Goal: Find specific page/section: Find specific page/section

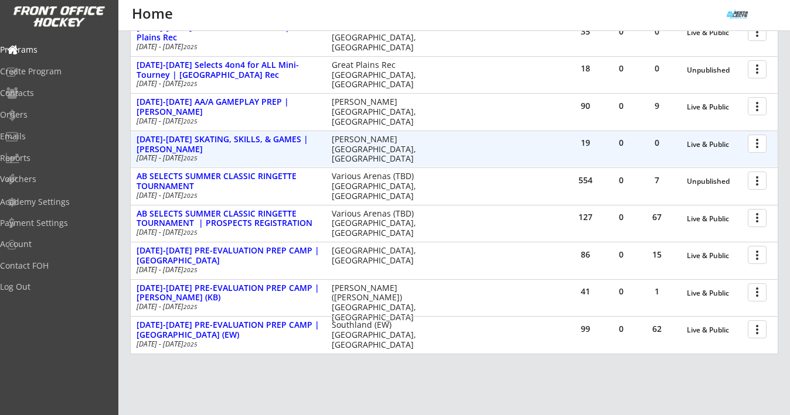
scroll to position [274, 0]
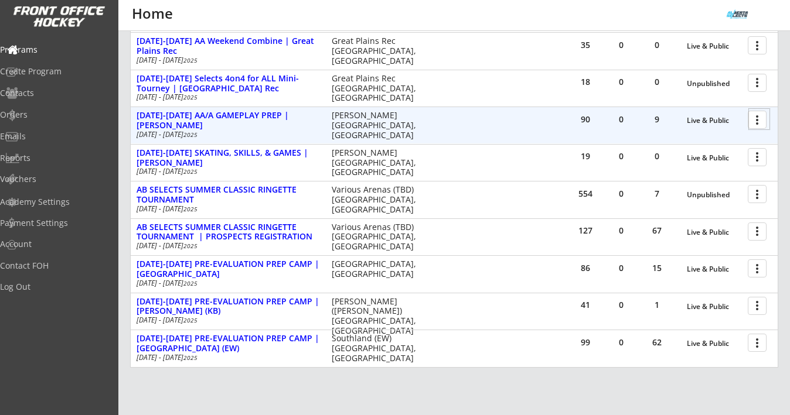
click at [756, 118] on div at bounding box center [759, 119] width 21 height 21
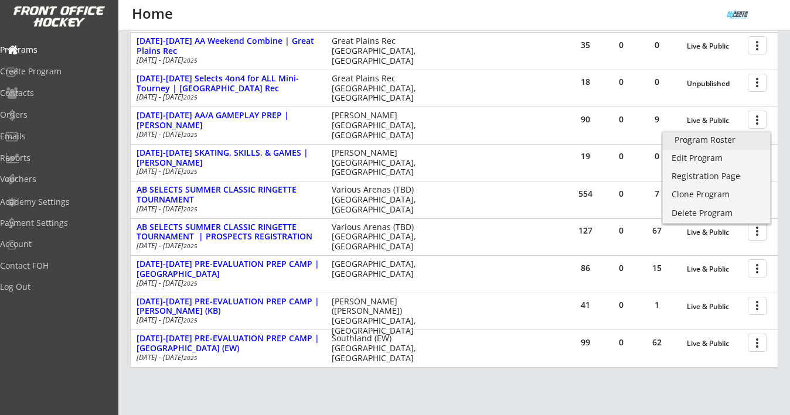
click at [726, 142] on div "Program Roster" at bounding box center [716, 140] width 84 height 8
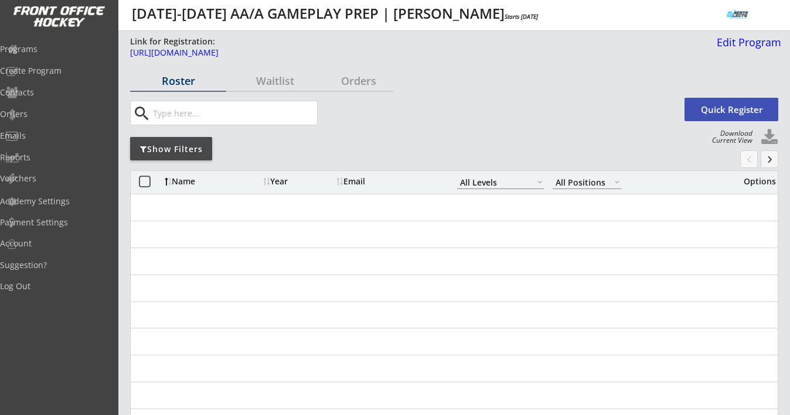
select select ""All Levels""
select select ""All Positions""
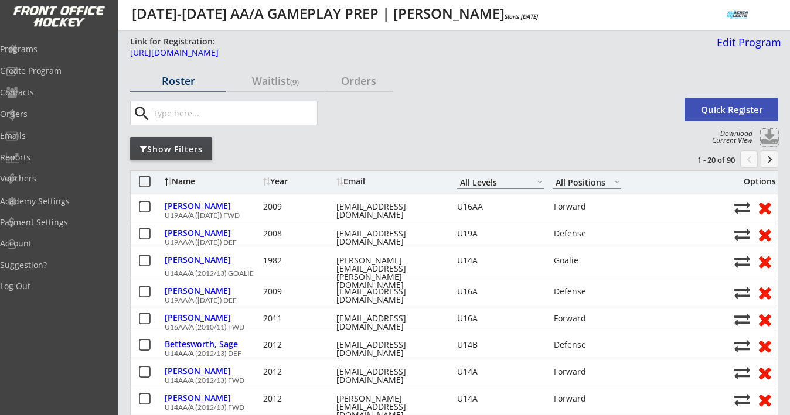
click at [768, 139] on button at bounding box center [770, 138] width 18 height 18
select select ""Player Info""
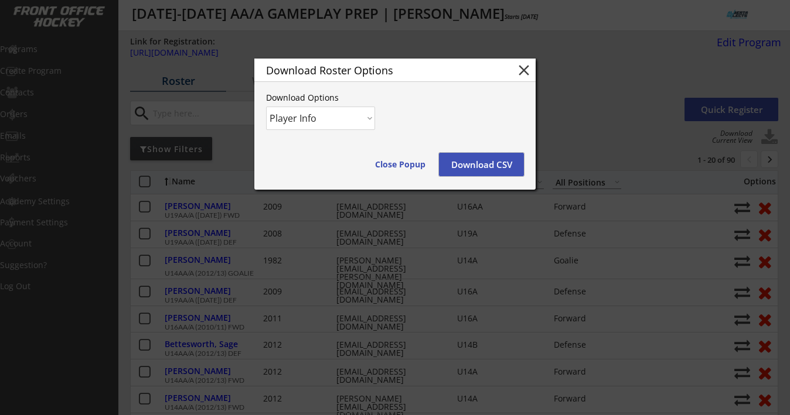
click at [473, 166] on button "Download CSV" at bounding box center [481, 164] width 85 height 23
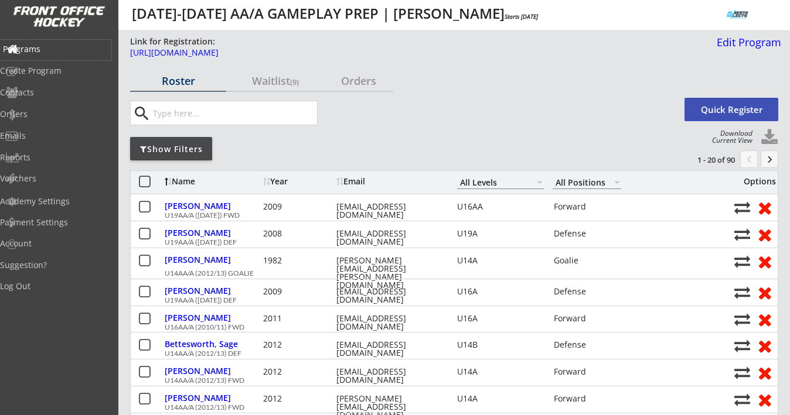
click at [56, 47] on div "Programs" at bounding box center [55, 49] width 105 height 8
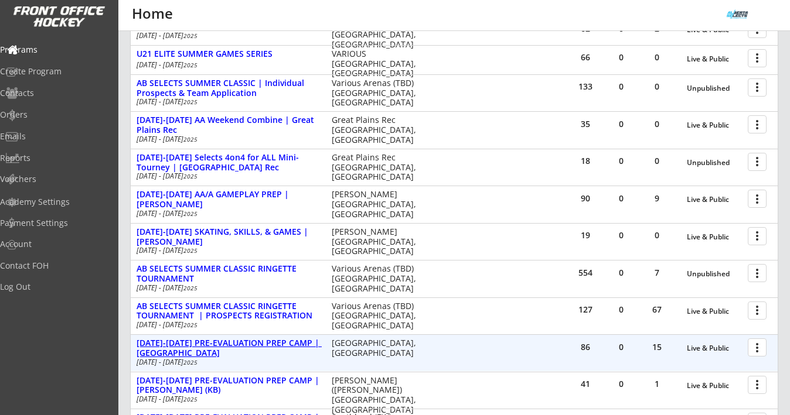
scroll to position [193, 0]
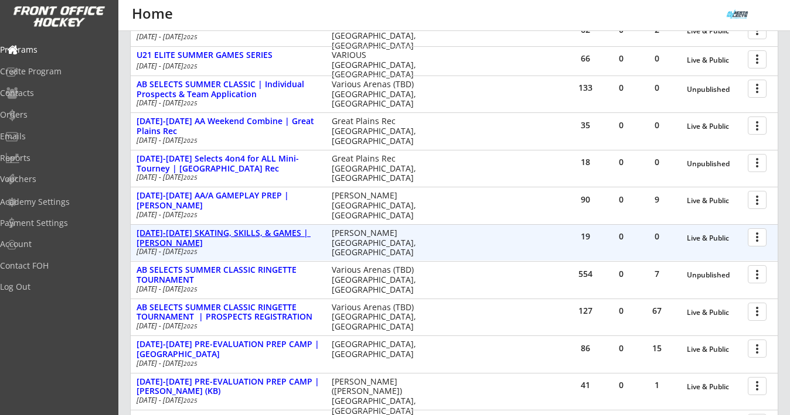
click at [280, 235] on div "[DATE]-[DATE] SKATING, SKILLS, & GAMES | [PERSON_NAME]" at bounding box center [228, 239] width 183 height 20
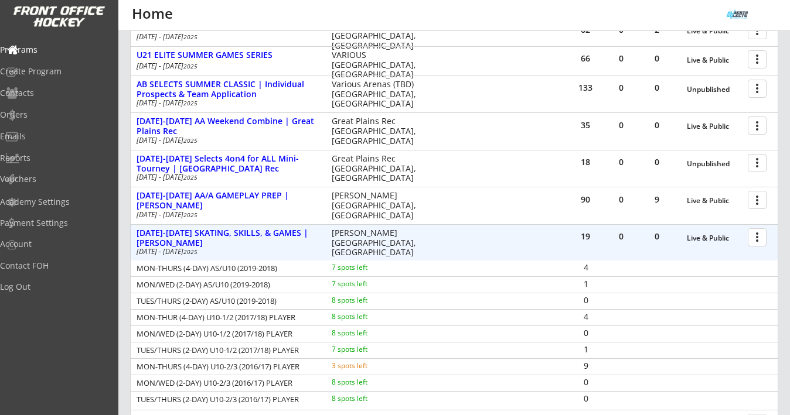
click at [762, 247] on div "more_vert" at bounding box center [757, 237] width 25 height 23
click at [761, 242] on div at bounding box center [759, 237] width 21 height 21
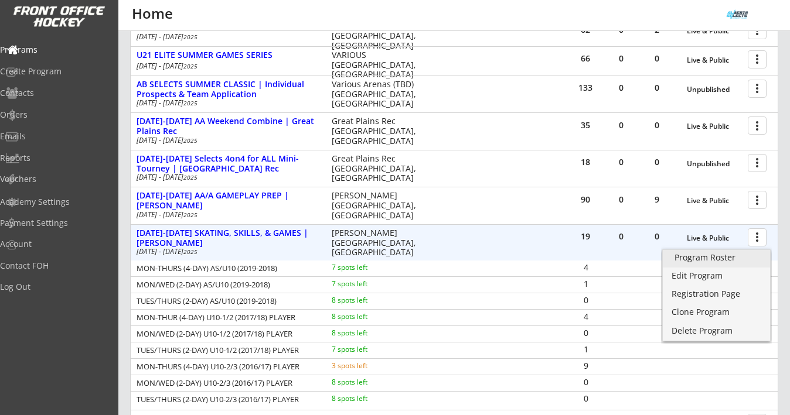
click at [727, 255] on div "Program Roster" at bounding box center [716, 258] width 84 height 8
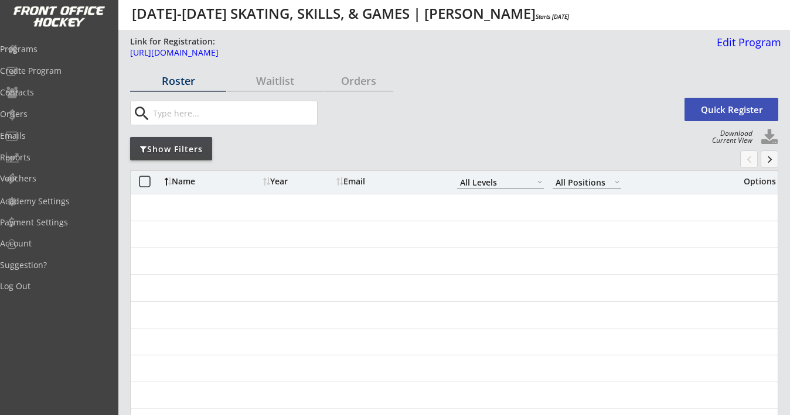
select select ""All Levels""
select select ""All Positions""
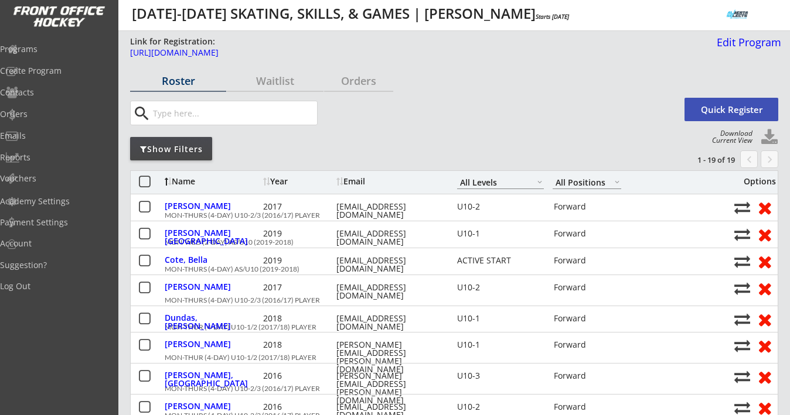
click at [771, 135] on button at bounding box center [770, 138] width 18 height 18
select select ""Player Info""
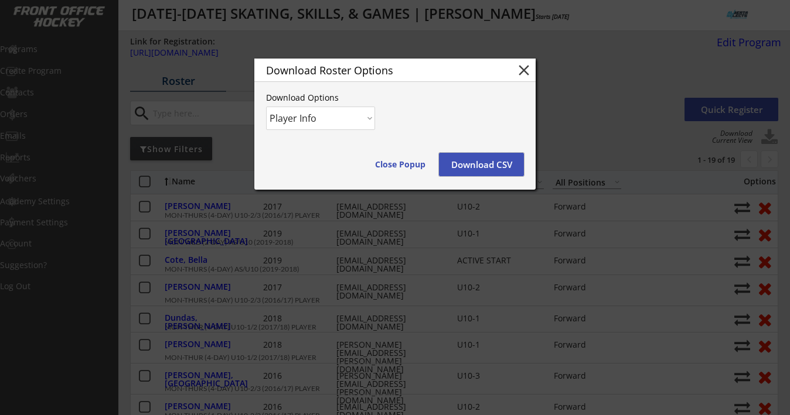
click at [502, 168] on button "Download CSV" at bounding box center [481, 164] width 85 height 23
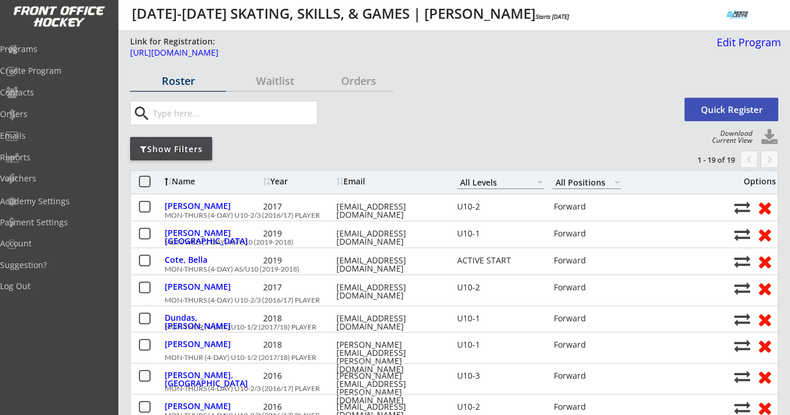
select select ""All Levels""
select select ""All Positions""
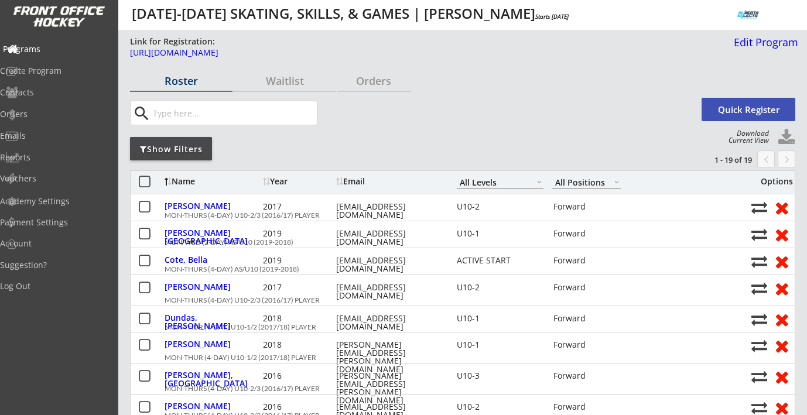
click at [52, 50] on div "Programs" at bounding box center [55, 49] width 105 height 8
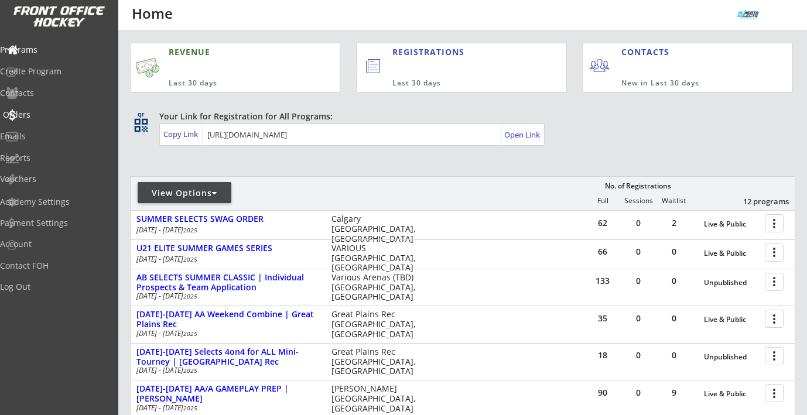
click at [43, 115] on div "Orders" at bounding box center [55, 115] width 105 height 8
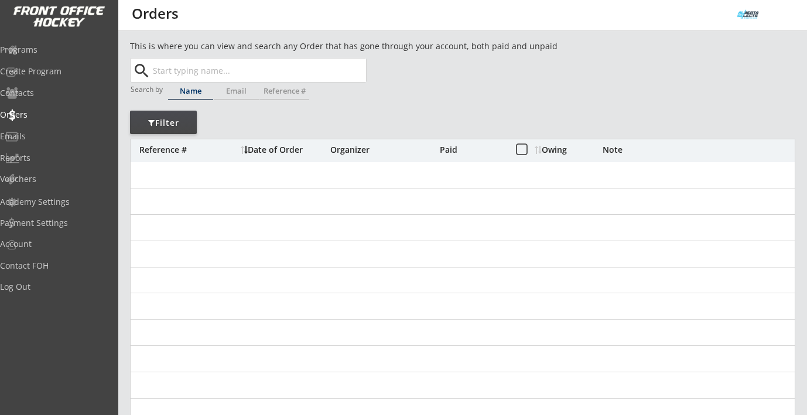
click at [171, 75] on input "text" at bounding box center [259, 70] width 216 height 23
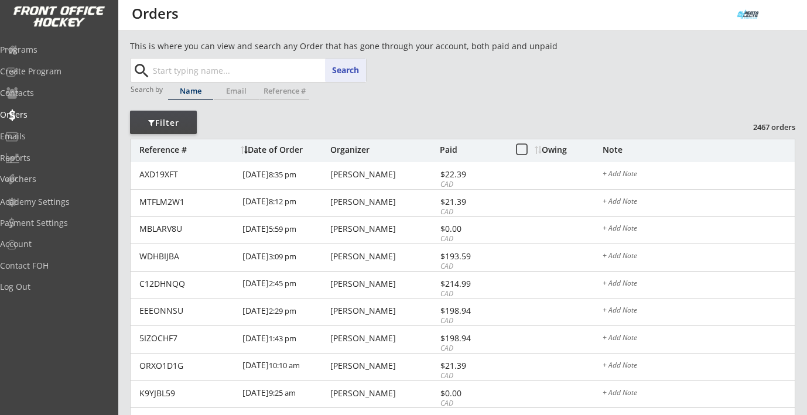
paste input "[EMAIL_ADDRESS][PERSON_NAME][DOMAIN_NAME]"
type input "[EMAIL_ADDRESS][PERSON_NAME][DOMAIN_NAME]"
click at [48, 51] on div "Programs" at bounding box center [55, 50] width 105 height 8
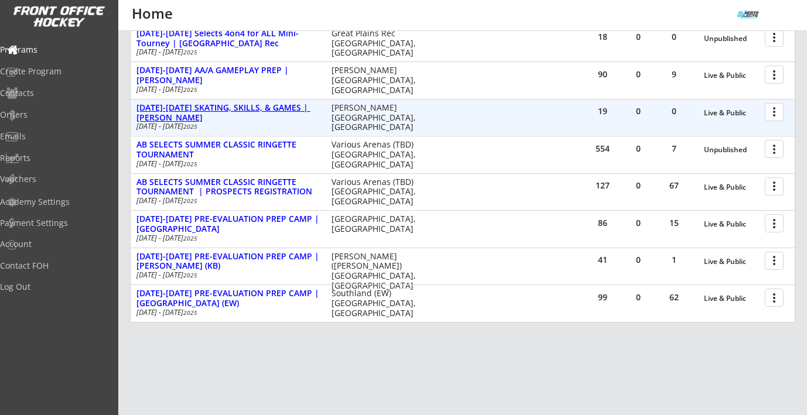
scroll to position [317, 0]
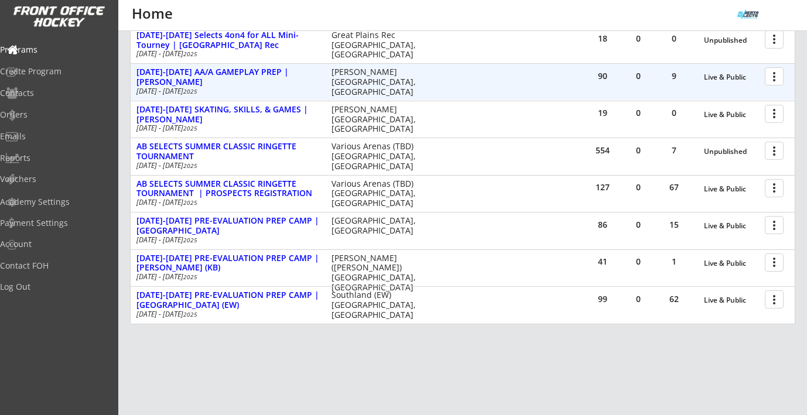
click at [783, 77] on div at bounding box center [776, 76] width 21 height 21
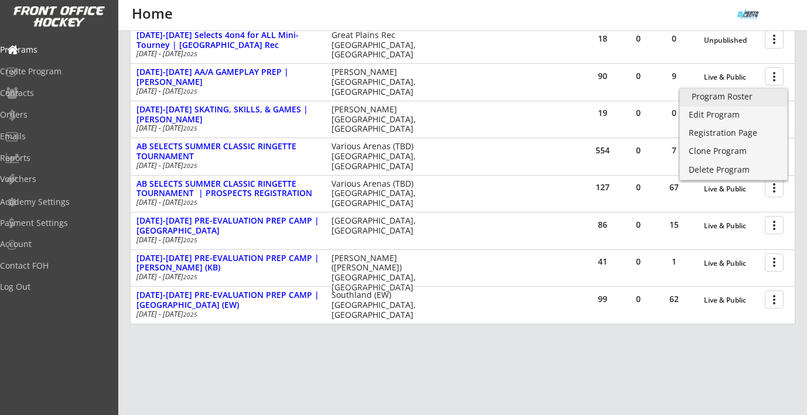
click at [733, 96] on div "Program Roster" at bounding box center [734, 97] width 84 height 8
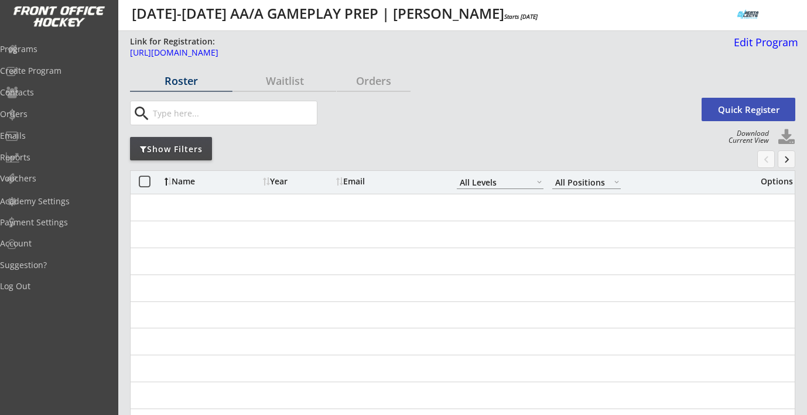
select select ""All Levels""
select select ""All Positions""
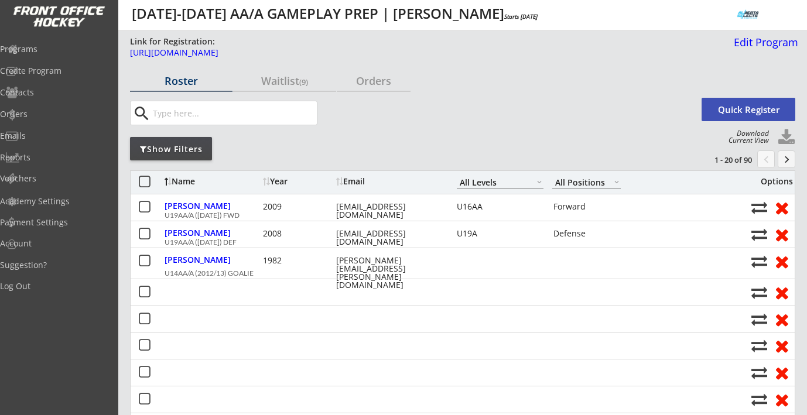
click at [230, 110] on input "input" at bounding box center [234, 112] width 166 height 23
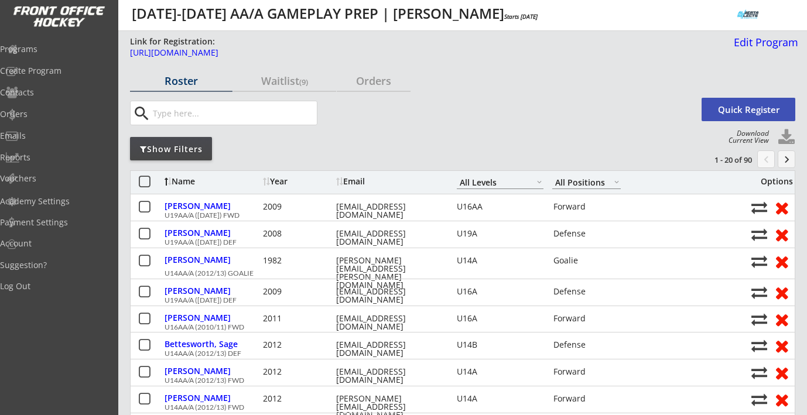
paste input "[EMAIL_ADDRESS][PERSON_NAME][DOMAIN_NAME]"
type input "[EMAIL_ADDRESS][PERSON_NAME][DOMAIN_NAME]"
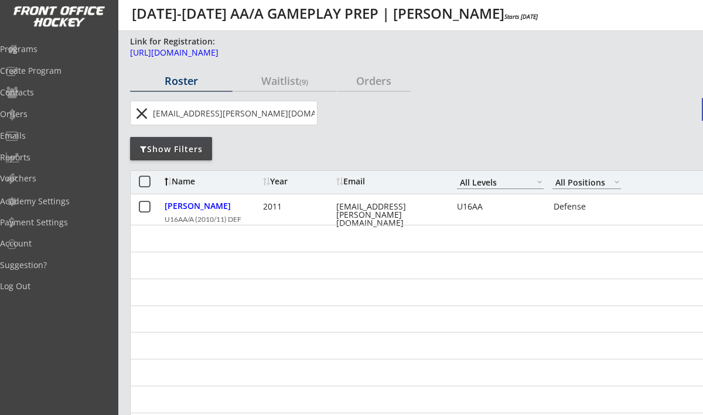
select select ""All Levels""
select select ""All Positions""
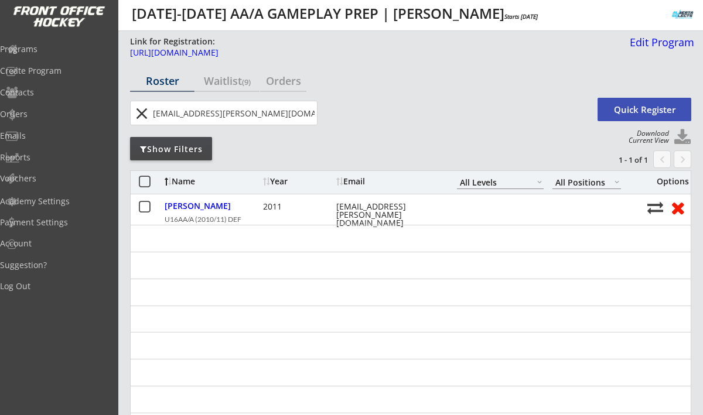
click at [151, 117] on button "close" at bounding box center [141, 113] width 19 height 19
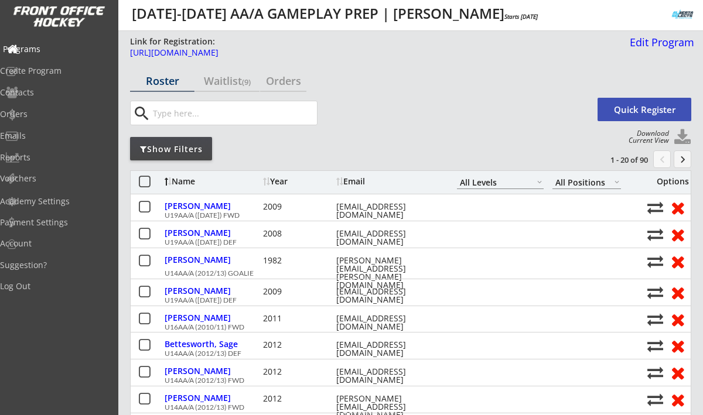
click at [49, 46] on div "Programs" at bounding box center [55, 49] width 105 height 8
